Goal: Task Accomplishment & Management: Use online tool/utility

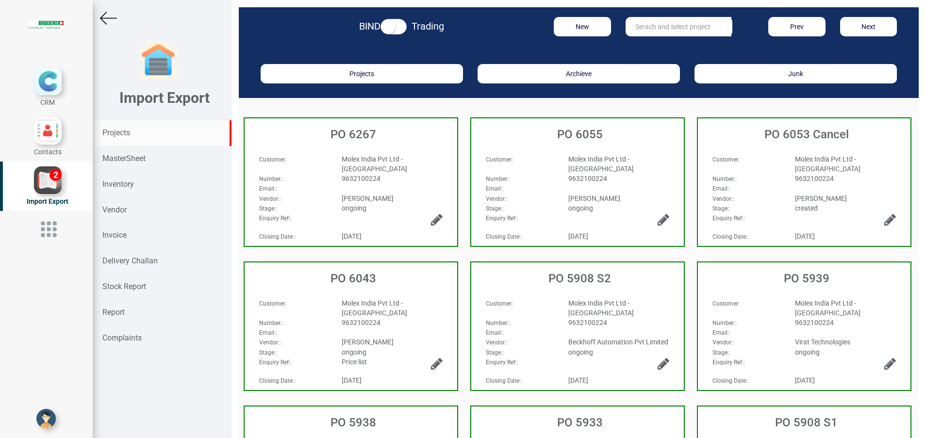
drag, startPoint x: 111, startPoint y: 133, endPoint x: 197, endPoint y: 138, distance: 86.5
click at [111, 133] on strong "Projects" at bounding box center [116, 132] width 28 height 9
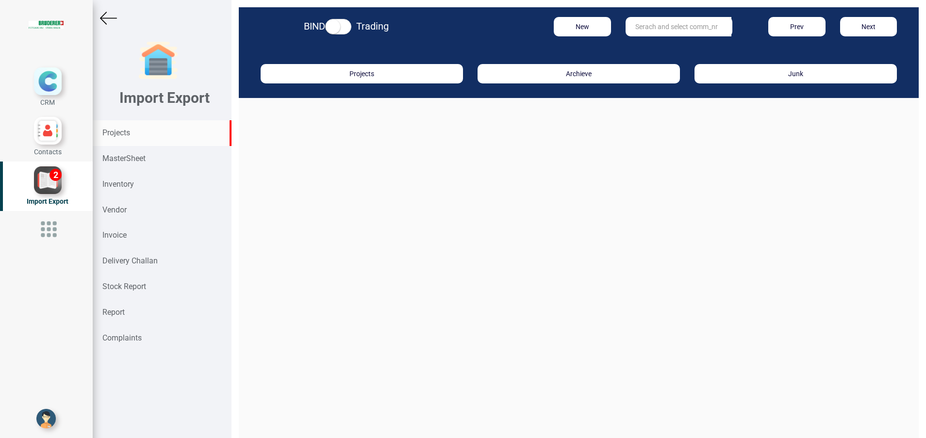
click at [658, 23] on input "text" at bounding box center [679, 26] width 106 height 19
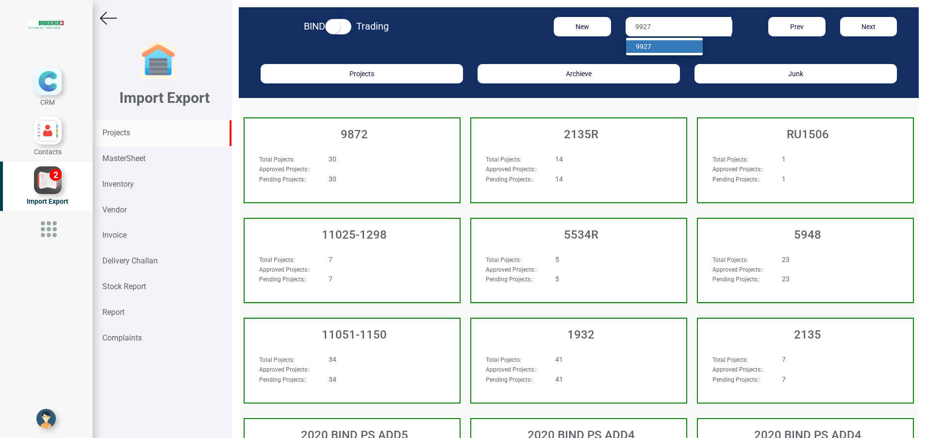
type input "9927"
click at [642, 46] on strong "9927" at bounding box center [644, 47] width 16 height 8
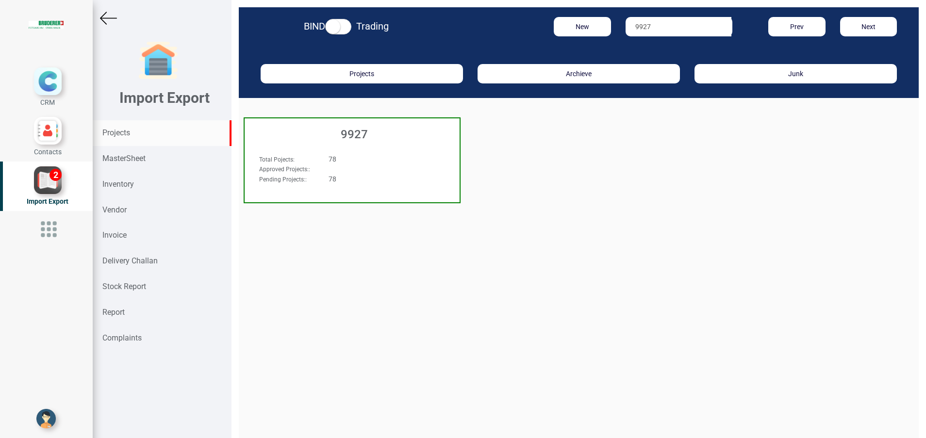
click at [370, 133] on h3 "9927" at bounding box center [355, 134] width 210 height 13
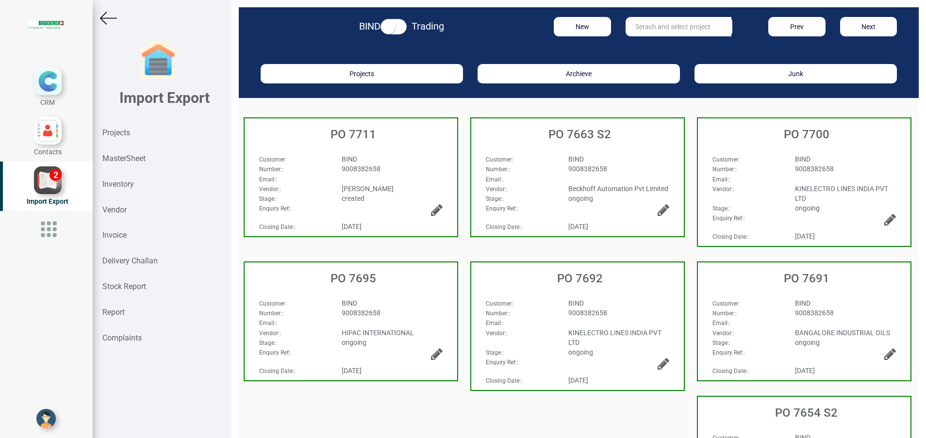
click at [632, 28] on input "text" at bounding box center [679, 26] width 106 height 19
click at [643, 50] on link "PO 7667" at bounding box center [664, 46] width 77 height 13
type input "PO 7667"
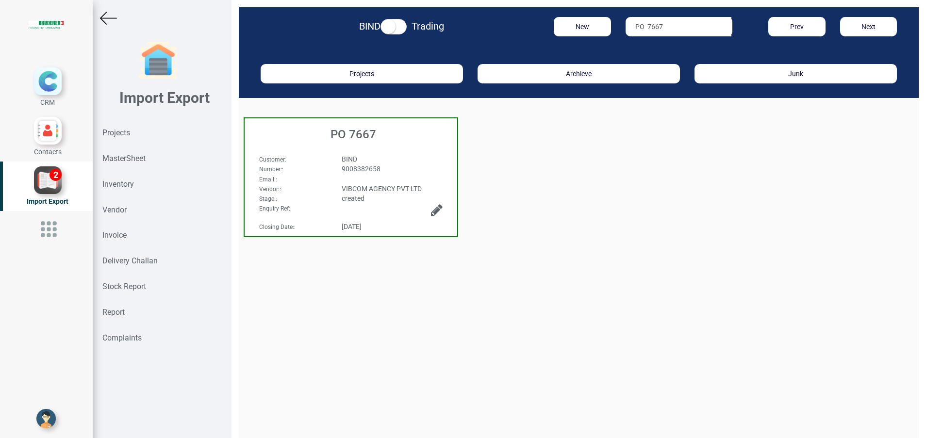
click at [364, 134] on h3 "PO 7667" at bounding box center [354, 134] width 208 height 13
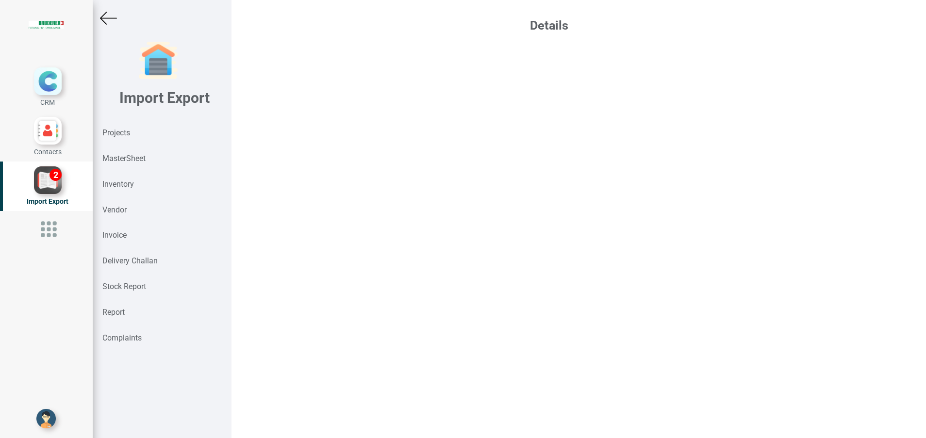
select select "INR"
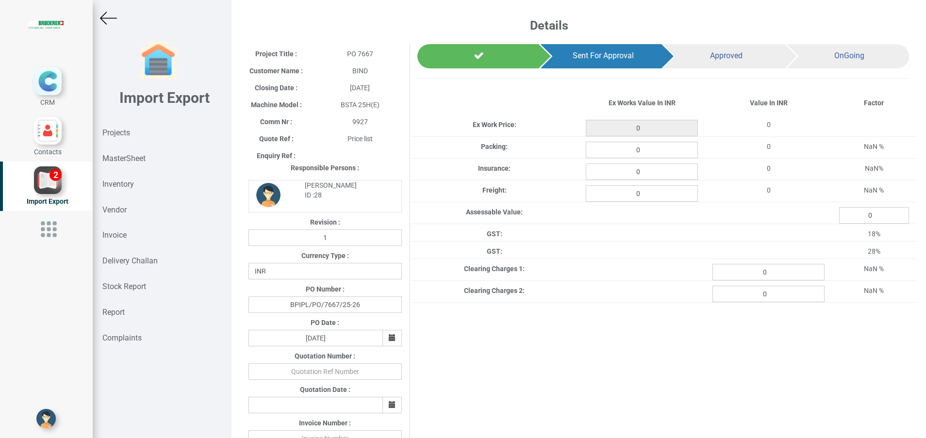
type input "17000"
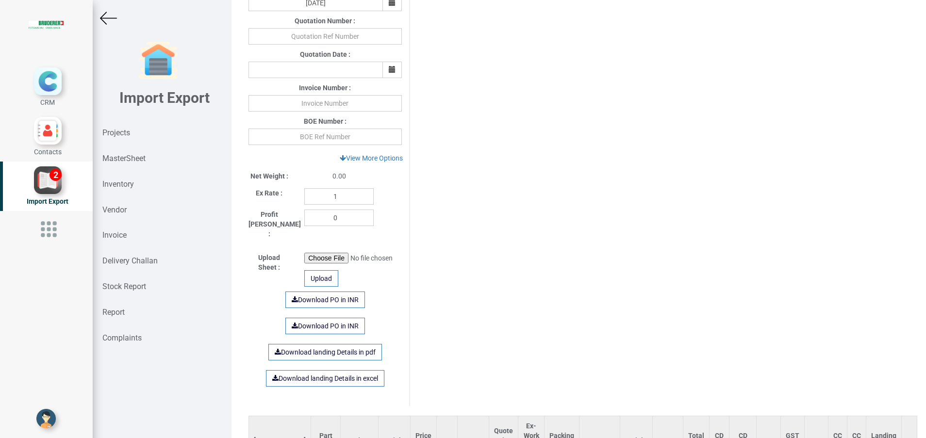
scroll to position [364, 0]
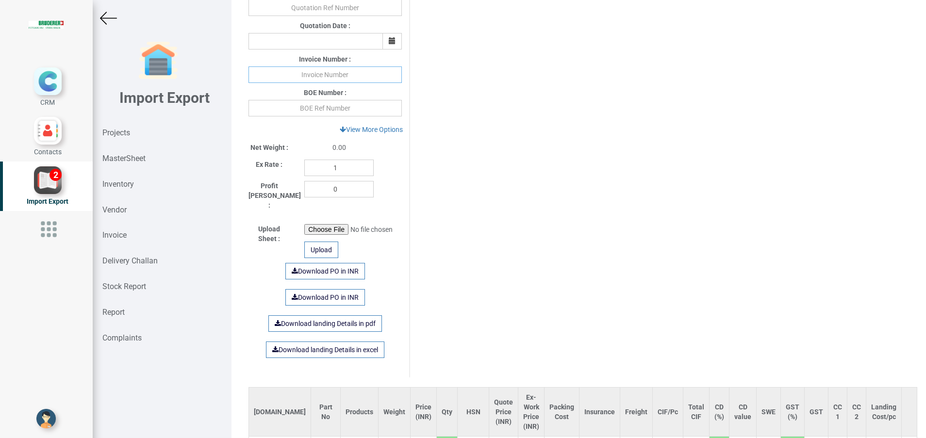
click at [317, 77] on input "text" at bounding box center [325, 75] width 153 height 17
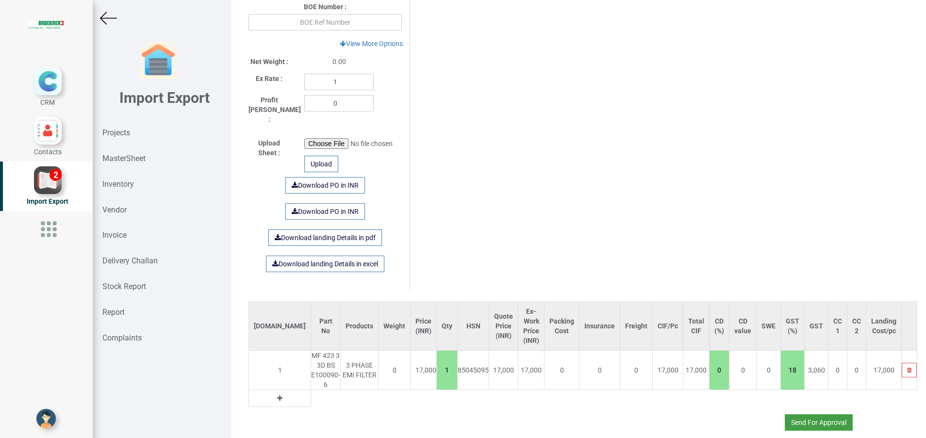
type input "137 290925"
click at [810, 415] on button "Send For Approval" at bounding box center [819, 423] width 68 height 17
click at [784, 387] on button "Yes" at bounding box center [790, 386] width 31 height 17
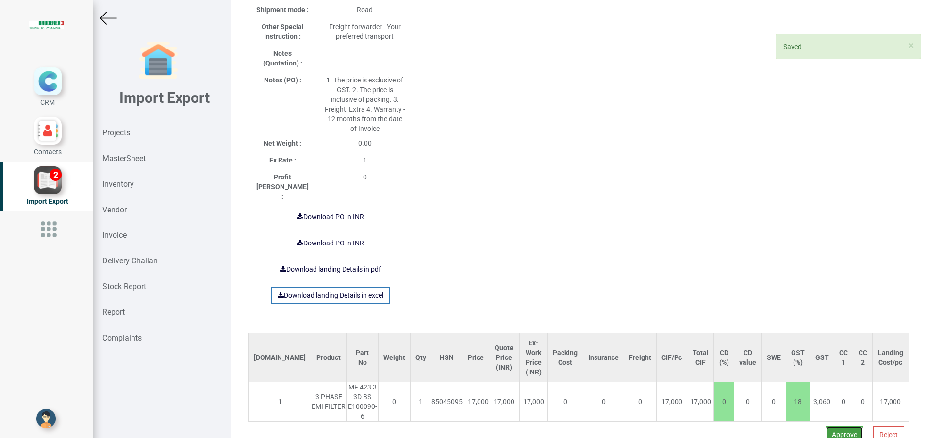
click at [826, 427] on button "Approve" at bounding box center [845, 435] width 38 height 17
click at [806, 382] on button "Yes" at bounding box center [814, 381] width 31 height 17
select select "INR"
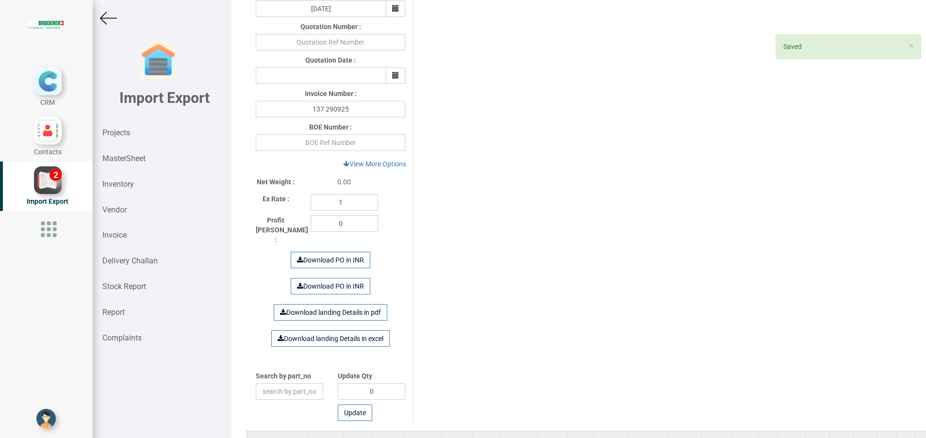
scroll to position [442, 0]
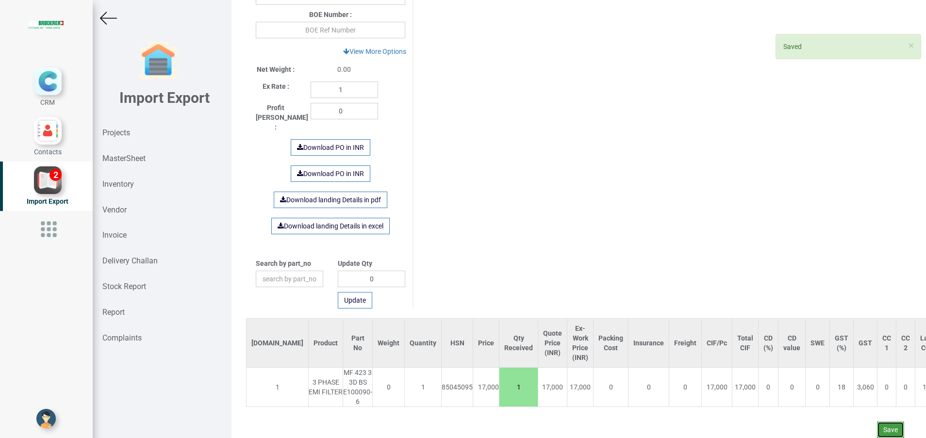
click at [877, 425] on button "Save" at bounding box center [890, 430] width 27 height 17
click at [849, 405] on button "Yes" at bounding box center [861, 403] width 31 height 17
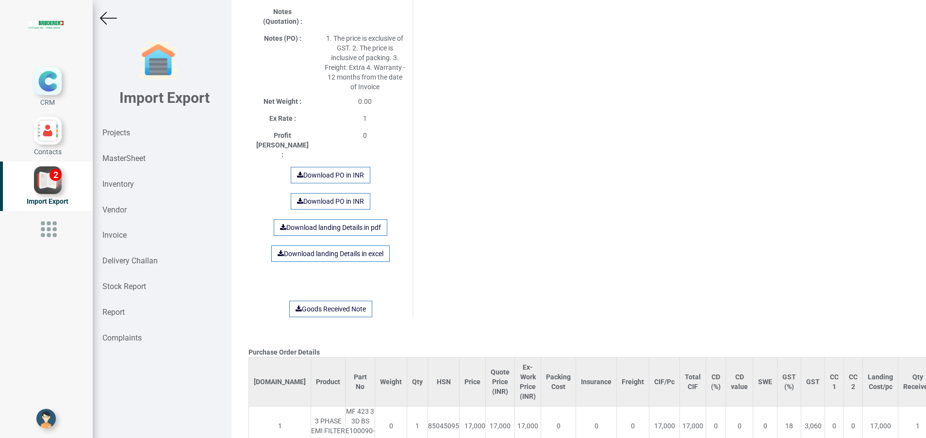
scroll to position [606, 0]
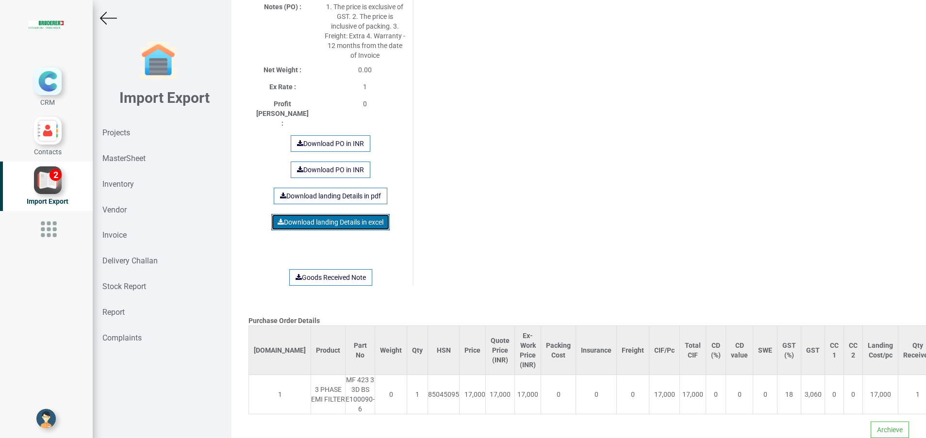
click at [339, 214] on link "Download landing Details in excel" at bounding box center [330, 222] width 118 height 17
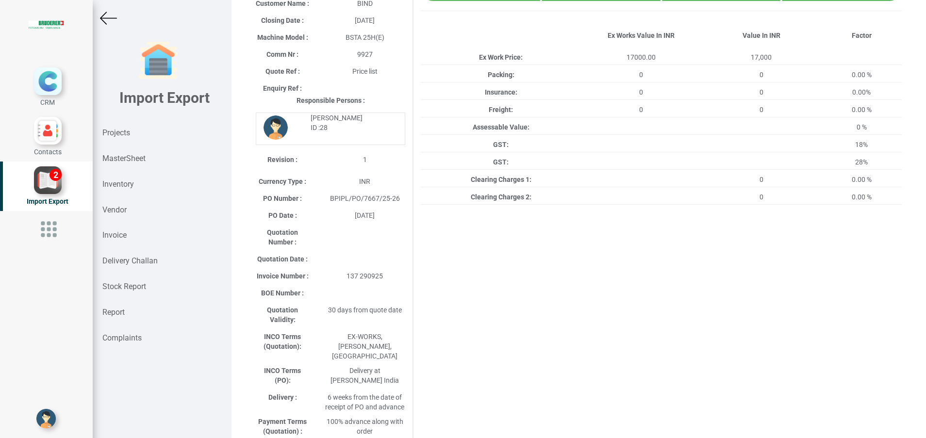
scroll to position [0, 0]
